Goal: Task Accomplishment & Management: Use online tool/utility

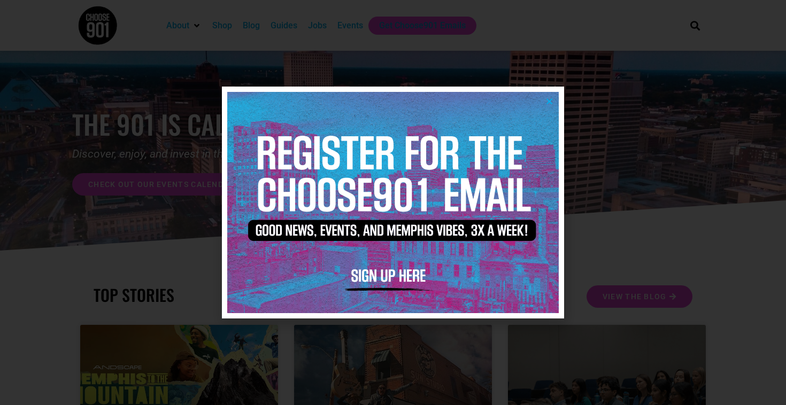
click at [549, 96] on img at bounding box center [392, 202] width 331 height 221
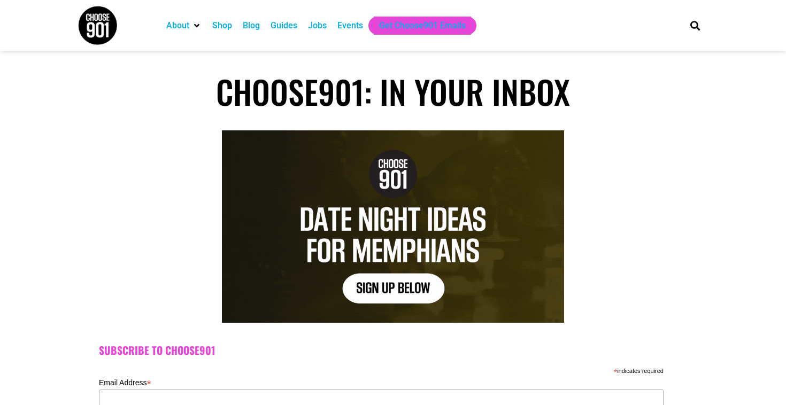
click at [314, 24] on div "Jobs" at bounding box center [317, 25] width 19 height 13
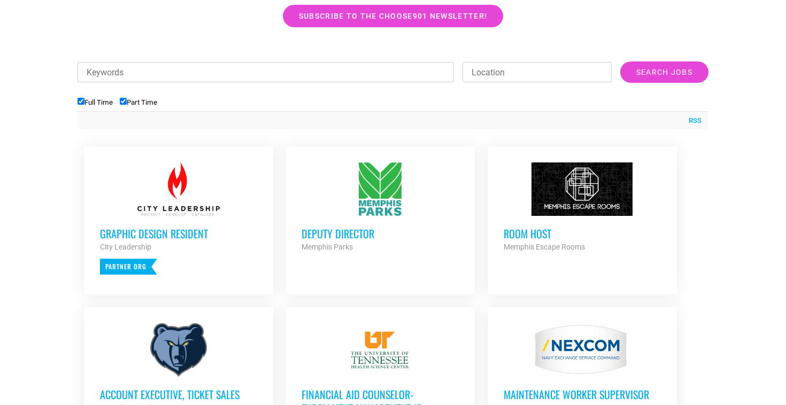
scroll to position [346, 0]
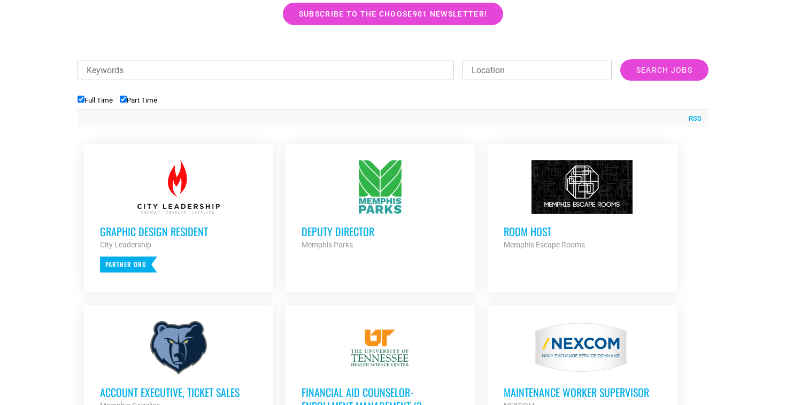
click at [130, 68] on input "Keywords" at bounding box center [266, 70] width 376 height 20
click at [664, 70] on input "Search Jobs" at bounding box center [664, 69] width 88 height 21
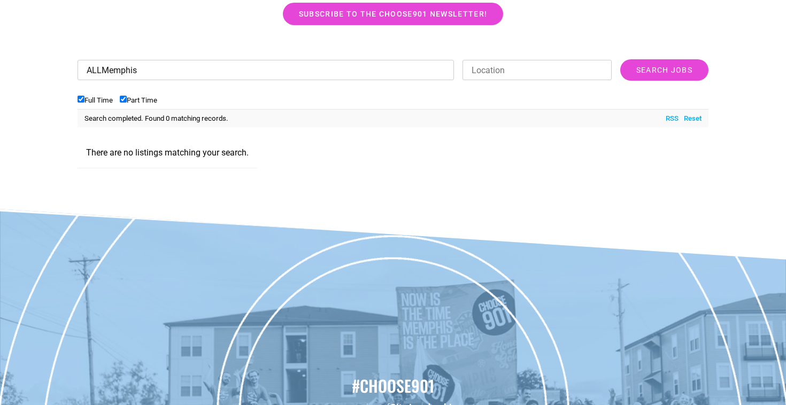
click at [146, 71] on input "ALLMemphis" at bounding box center [266, 70] width 376 height 20
type input "A"
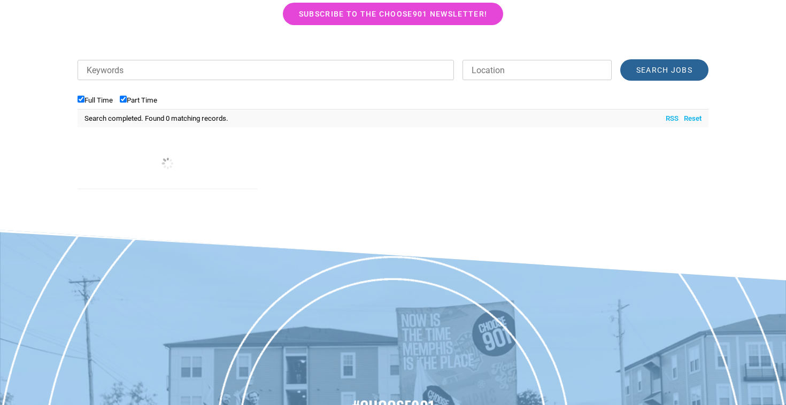
click at [633, 68] on input "Search Jobs" at bounding box center [664, 69] width 88 height 21
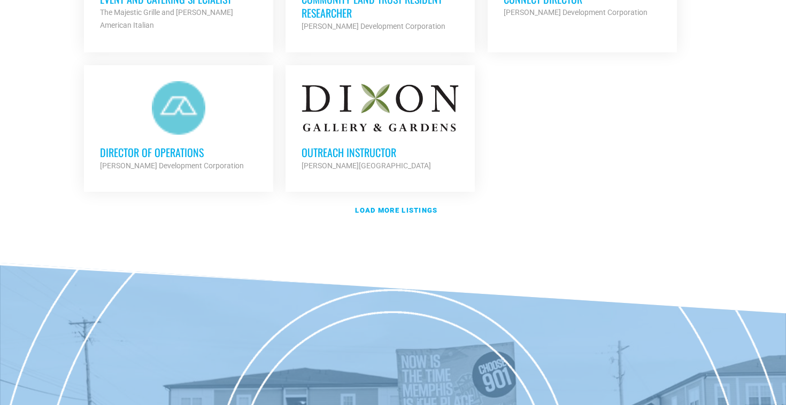
scroll to position [1352, 0]
click at [399, 207] on strong "Load more listings" at bounding box center [396, 210] width 82 height 8
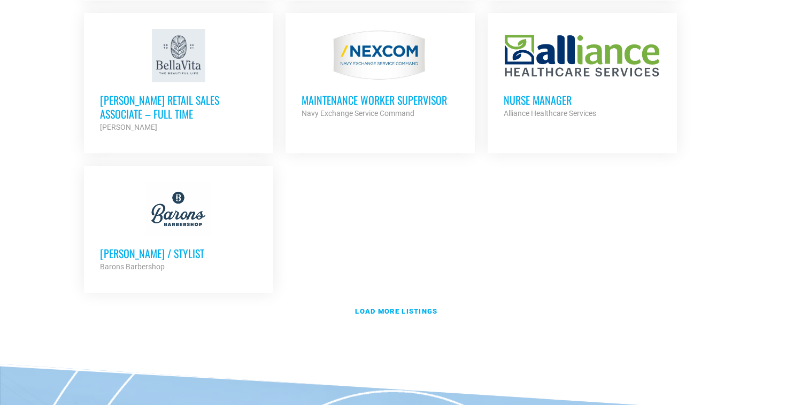
scroll to position [2337, 0]
